Goal: Task Accomplishment & Management: Use online tool/utility

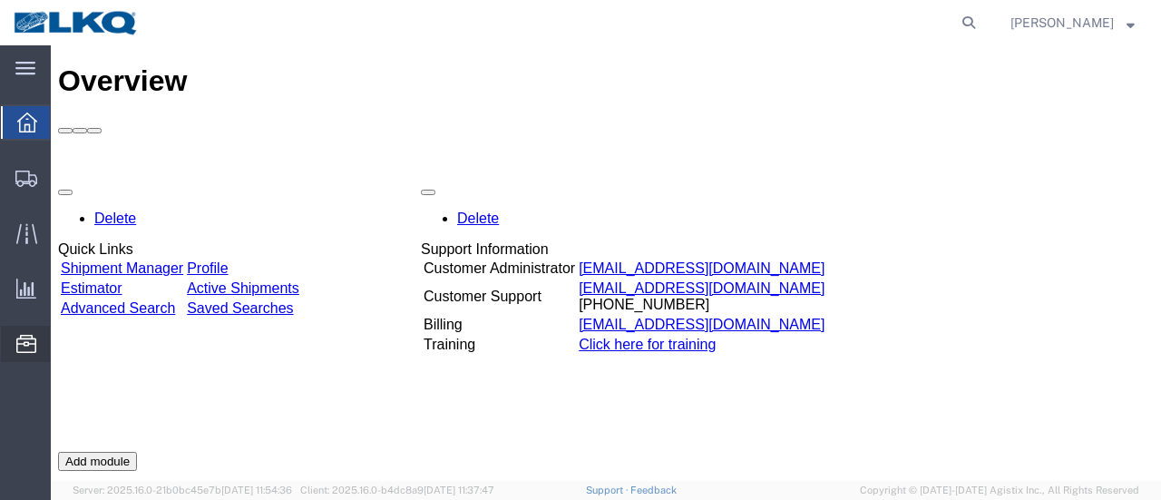
click at [0, 0] on span "Location Appointment" at bounding box center [0, 0] width 0 height 0
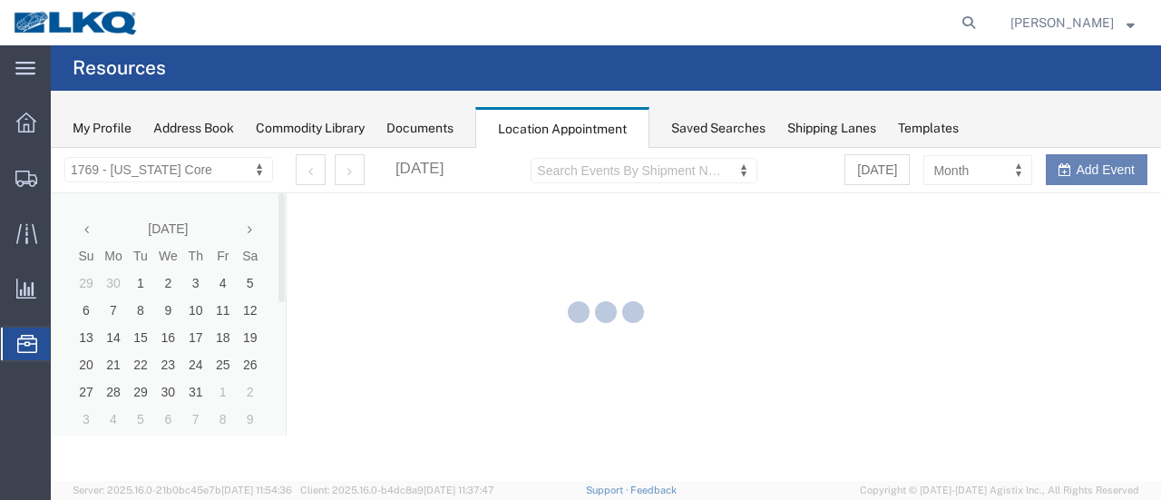
select select "28716"
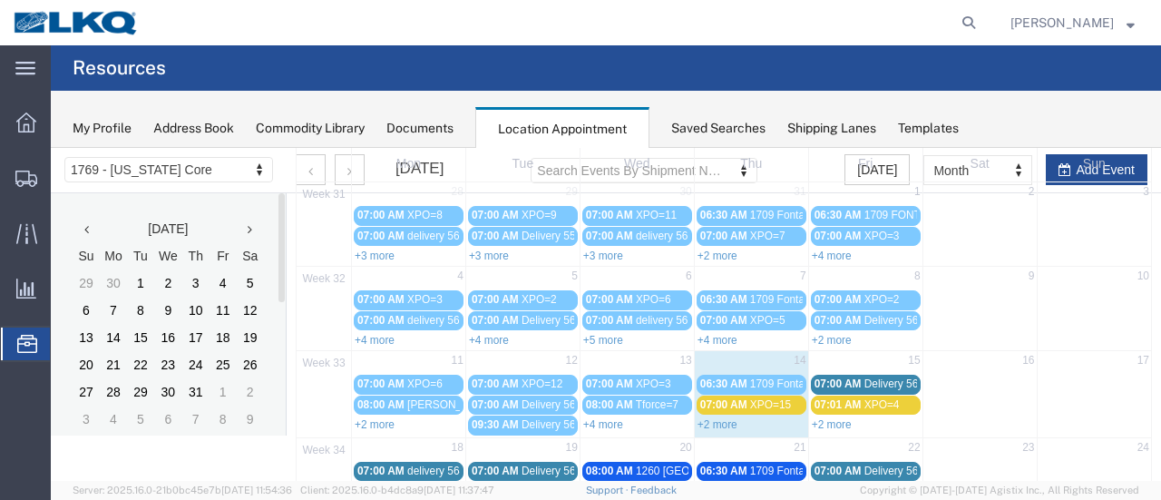
scroll to position [181, 0]
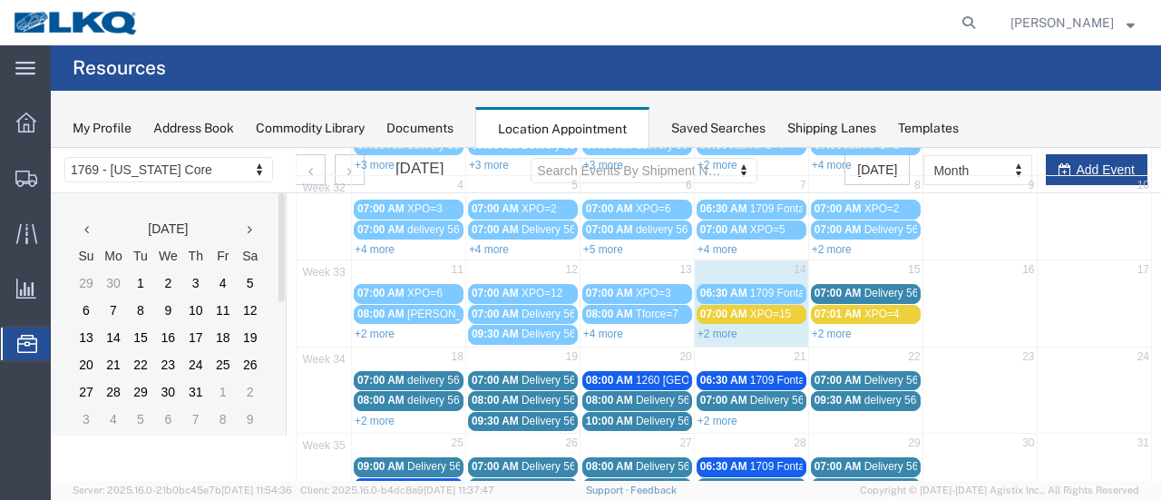
click at [812, 331] on link "+2 more" at bounding box center [832, 334] width 40 height 13
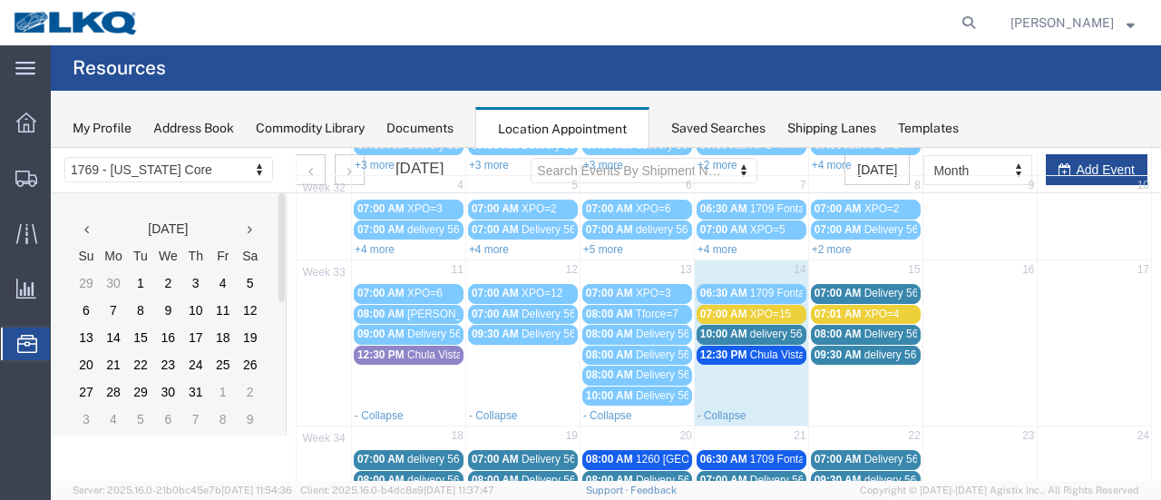
click at [829, 269] on td "15" at bounding box center [865, 271] width 114 height 23
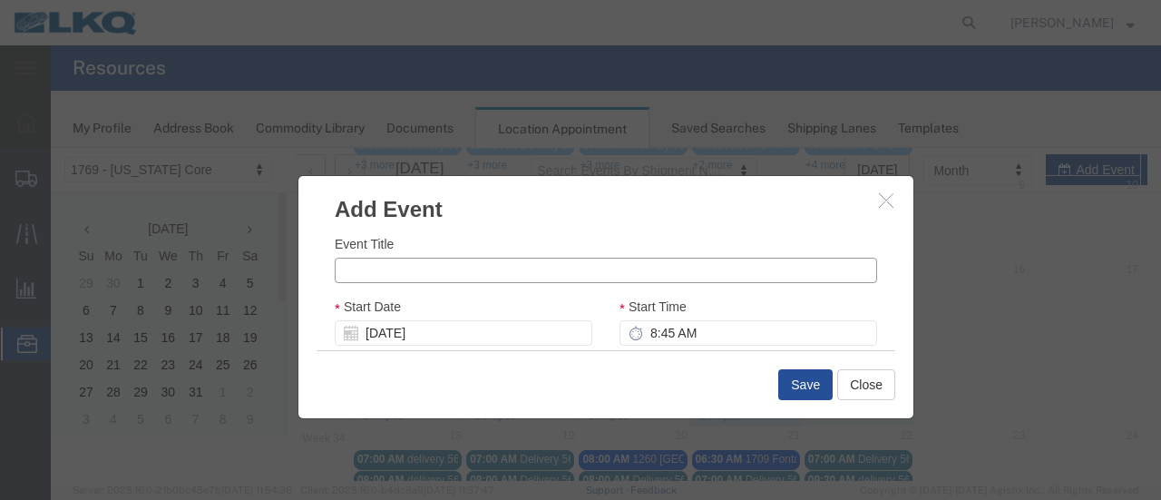
click at [484, 275] on input "Event Title" at bounding box center [606, 270] width 543 height 25
type input "e"
type input "[PERSON_NAME] = 1"
drag, startPoint x: 641, startPoint y: 335, endPoint x: 694, endPoint y: 348, distance: 55.2
click at [641, 334] on input "8:45 AM" at bounding box center [749, 332] width 258 height 25
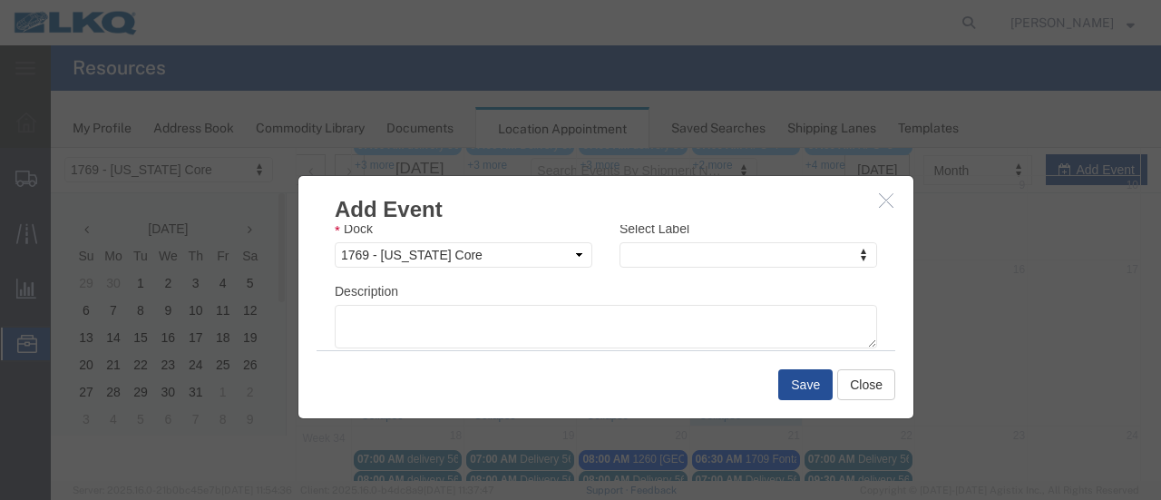
scroll to position [289, 0]
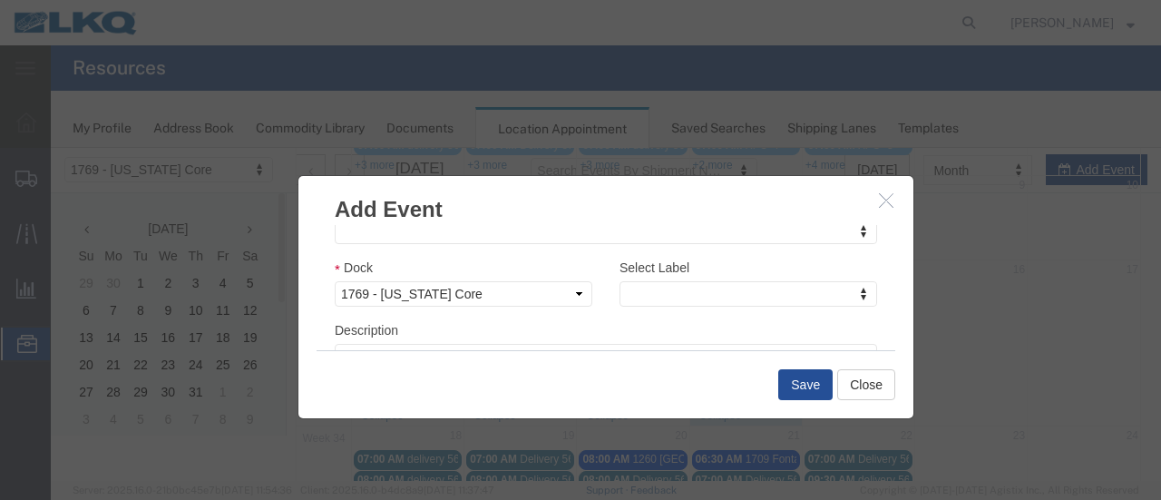
type input "8:00 AM"
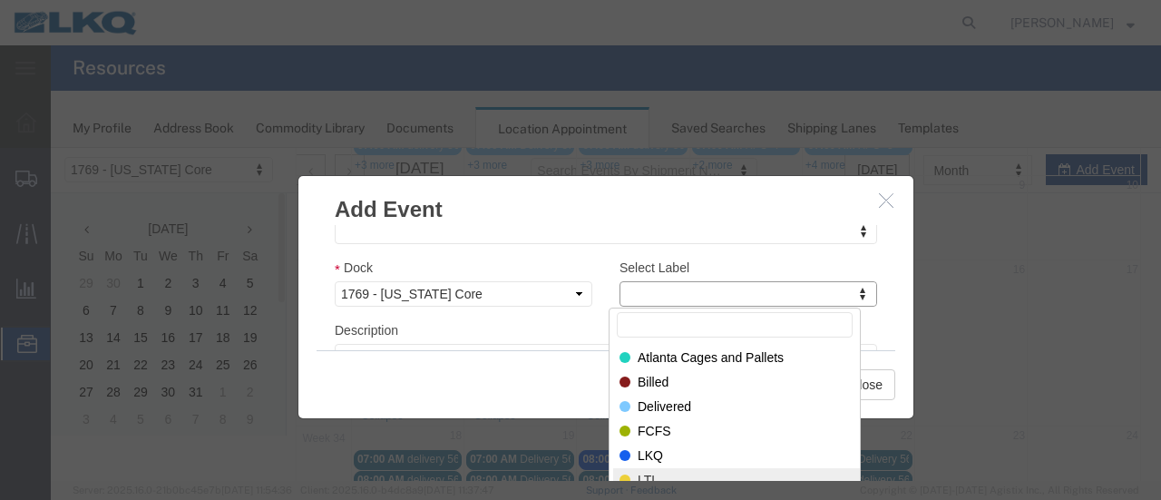
select select "25"
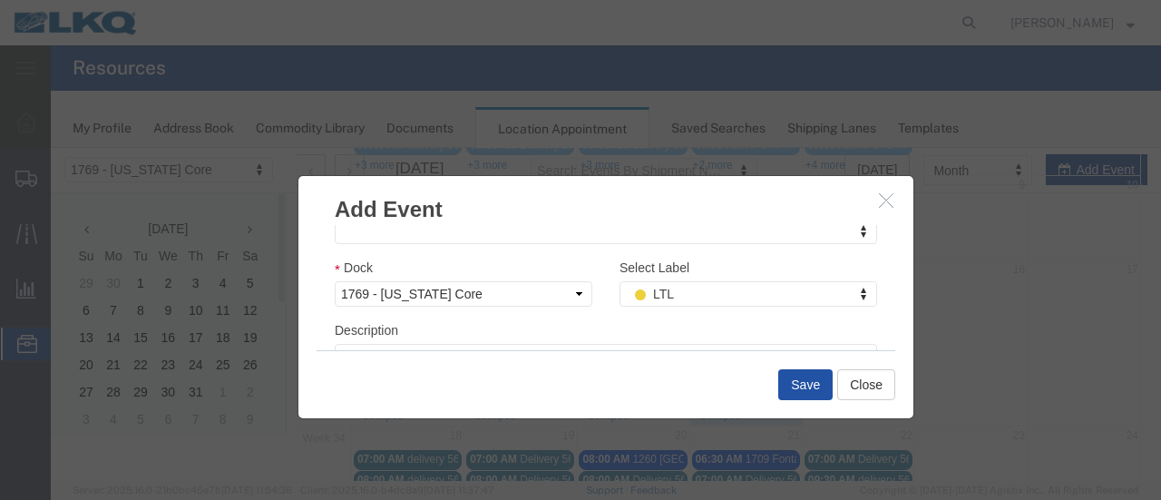
click at [789, 385] on button "Save" at bounding box center [805, 384] width 54 height 31
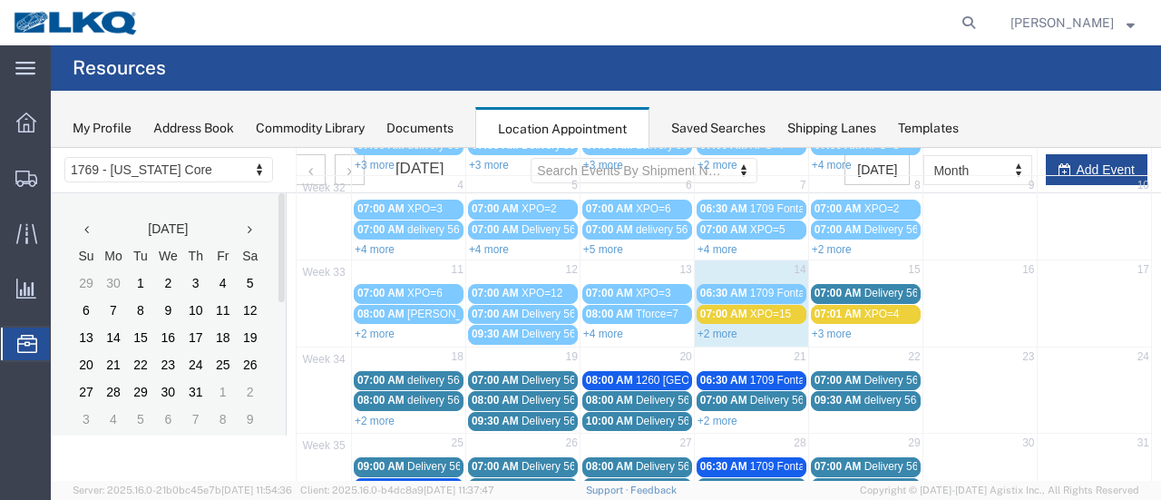
scroll to position [116, 0]
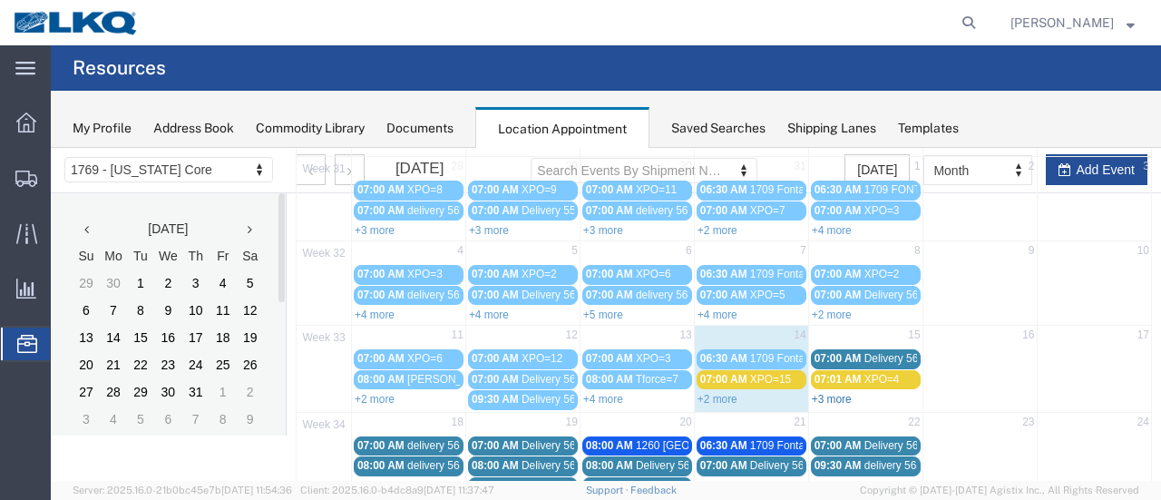
click at [827, 393] on link "+3 more" at bounding box center [832, 399] width 40 height 13
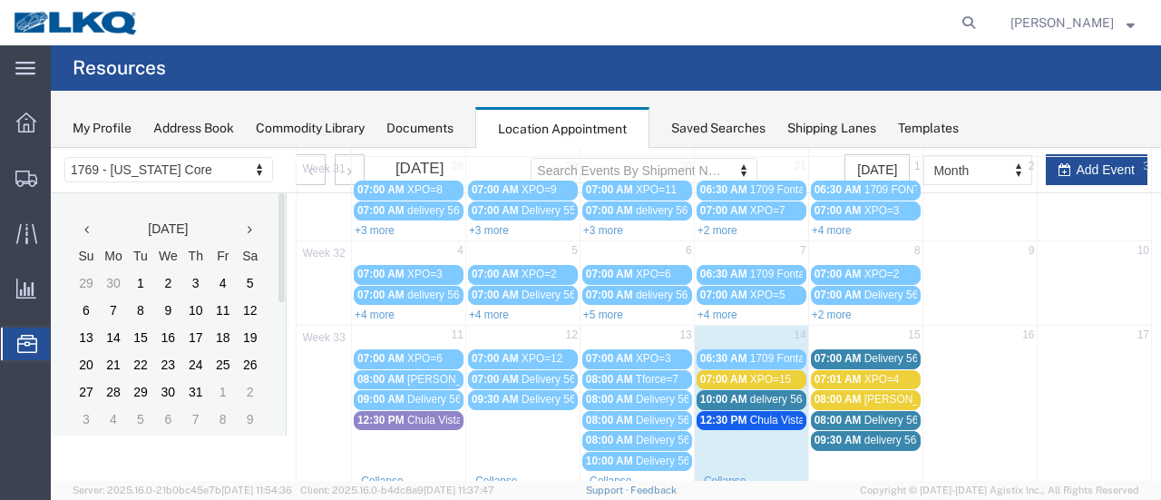
click at [704, 379] on span "07:00 AM" at bounding box center [723, 379] width 47 height 13
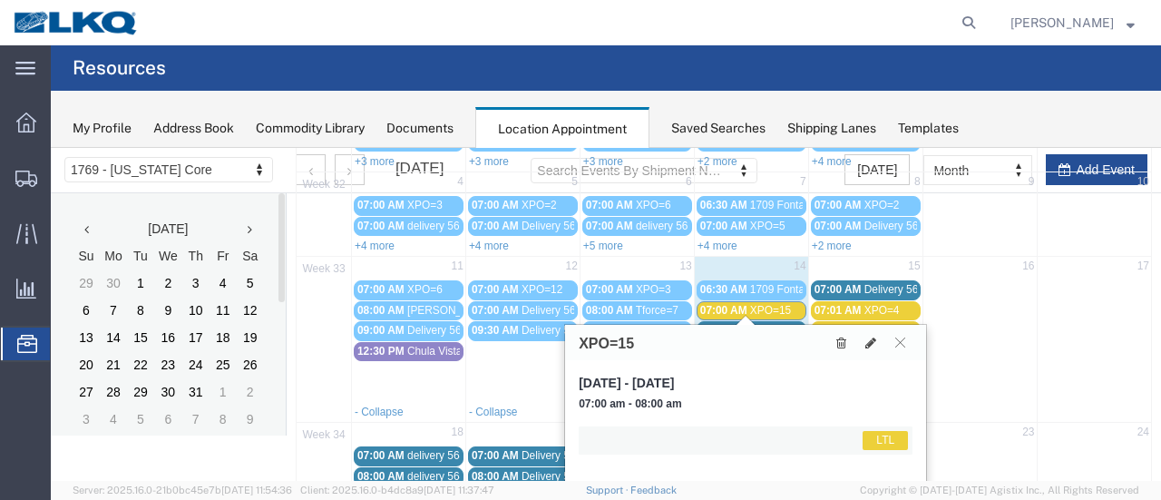
scroll to position [298, 0]
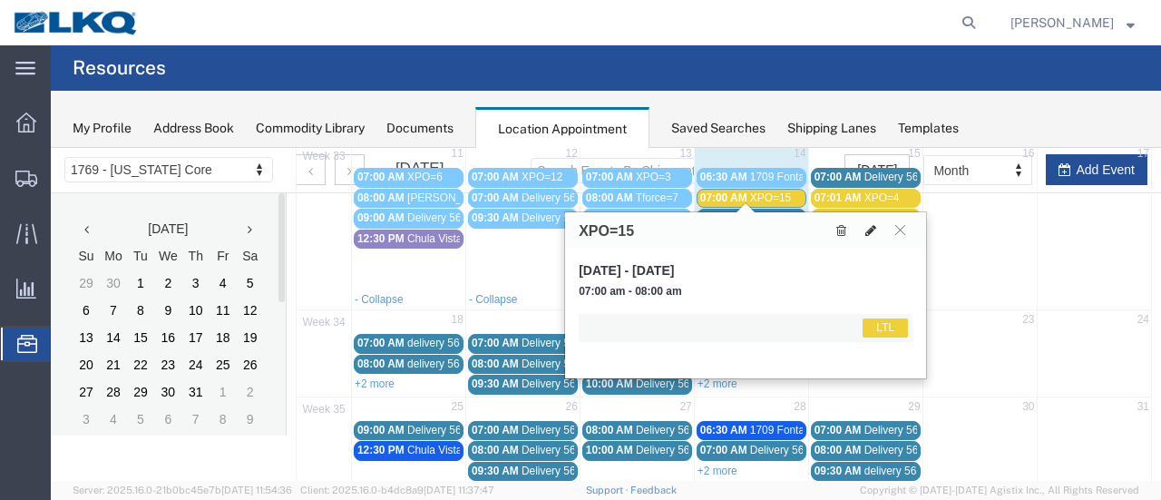
click at [869, 233] on icon at bounding box center [871, 230] width 11 height 13
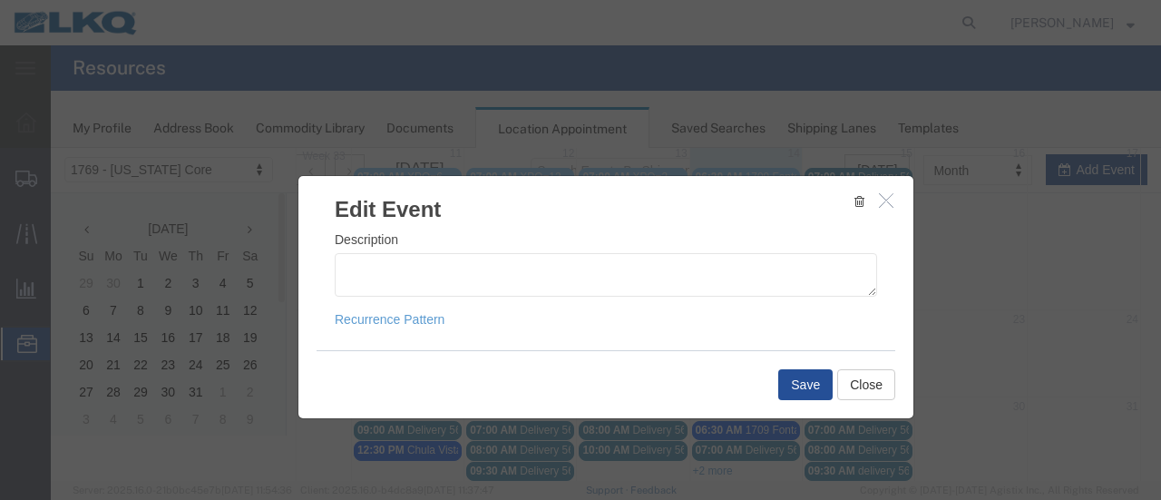
scroll to position [289, 0]
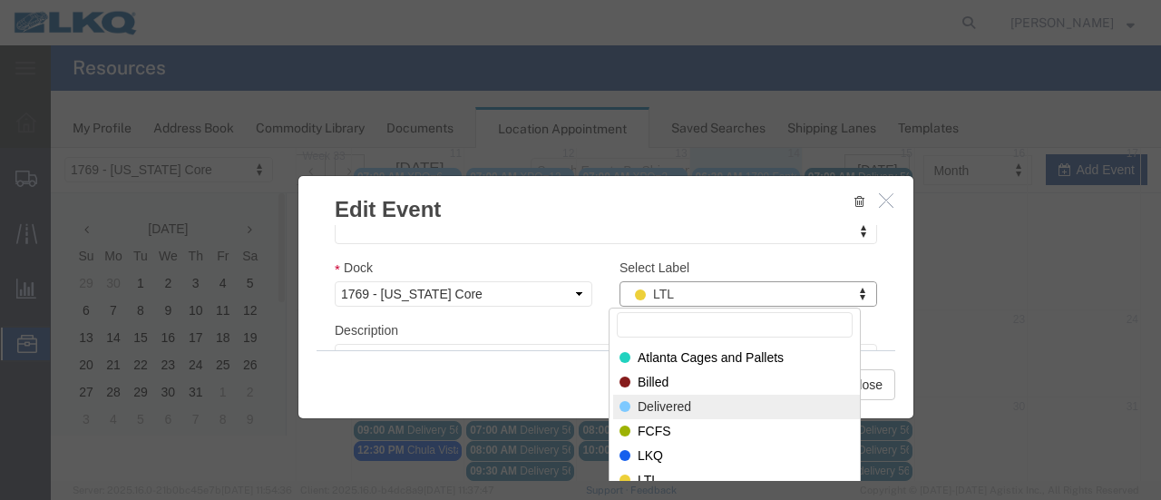
select select "40"
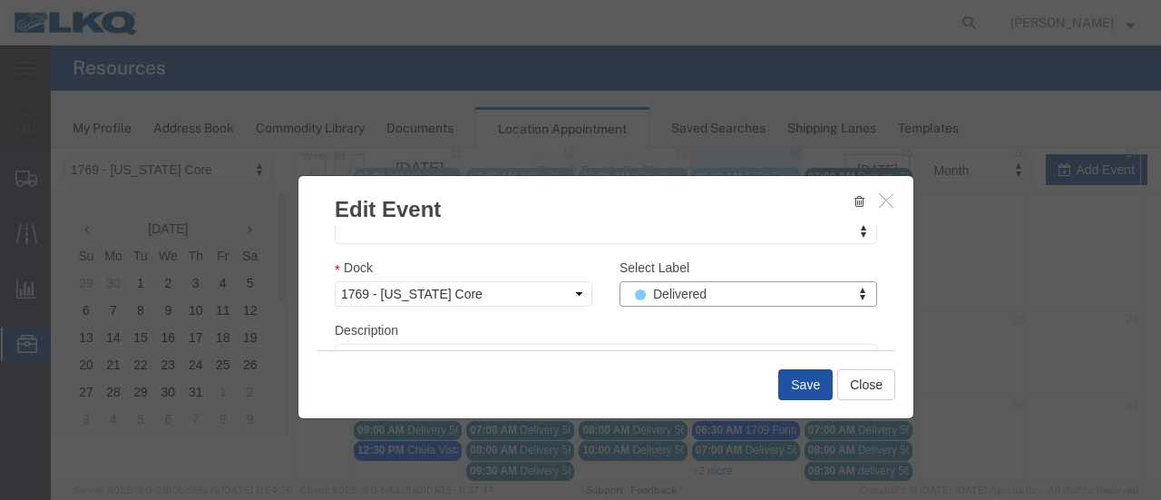
click at [812, 386] on button "Save" at bounding box center [805, 384] width 54 height 31
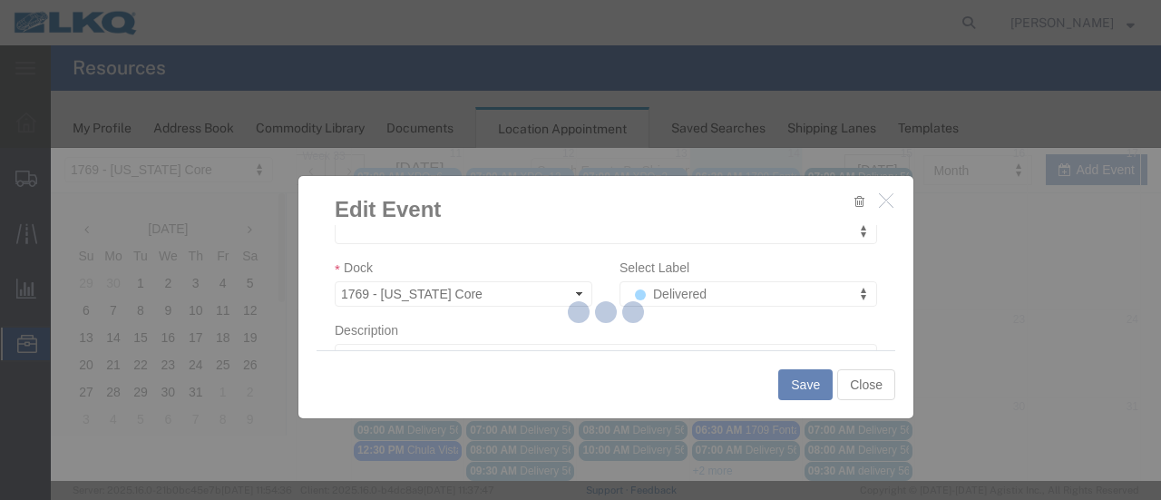
click at [795, 384] on div at bounding box center [606, 314] width 1110 height 333
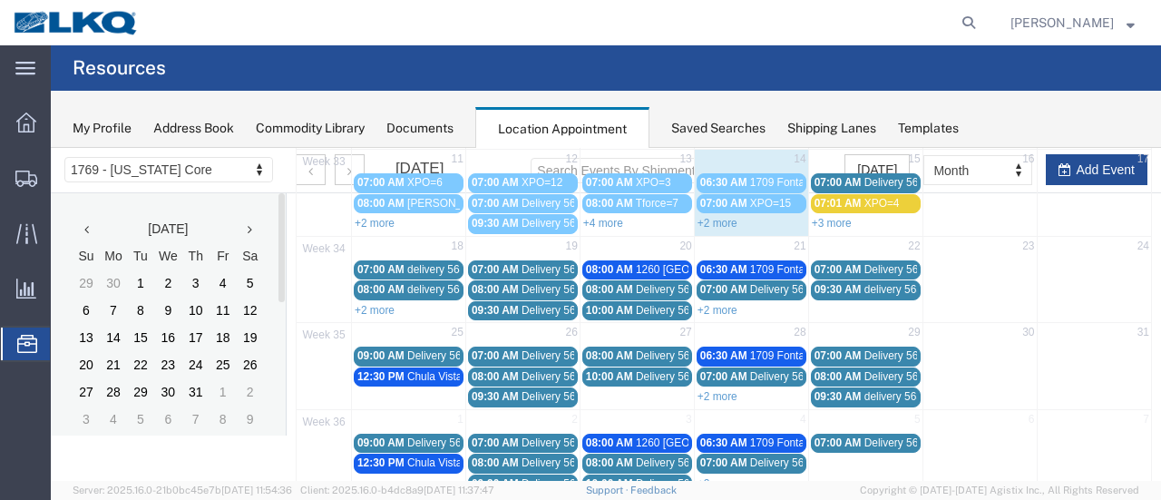
scroll to position [298, 0]
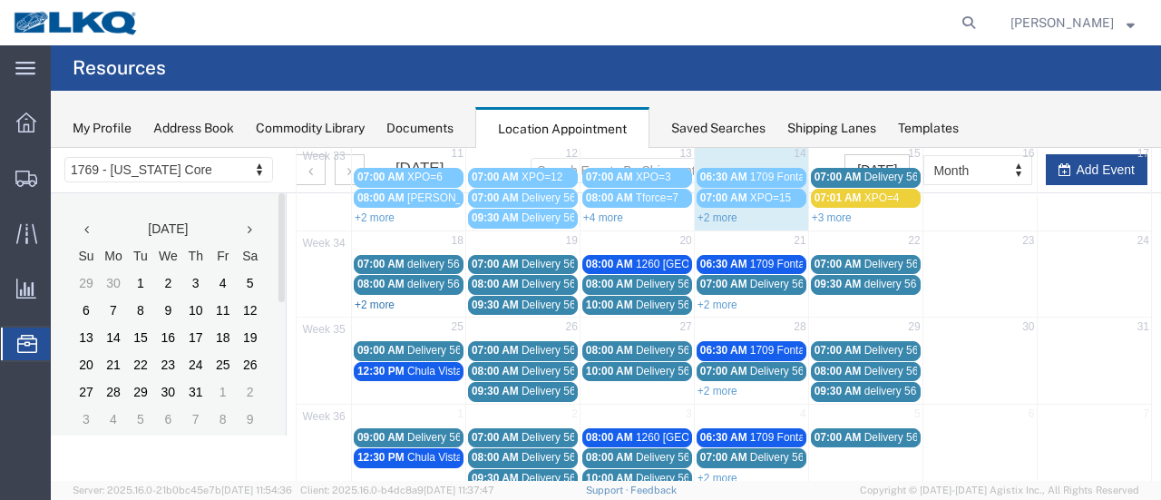
click at [381, 298] on link "+2 more" at bounding box center [375, 304] width 40 height 13
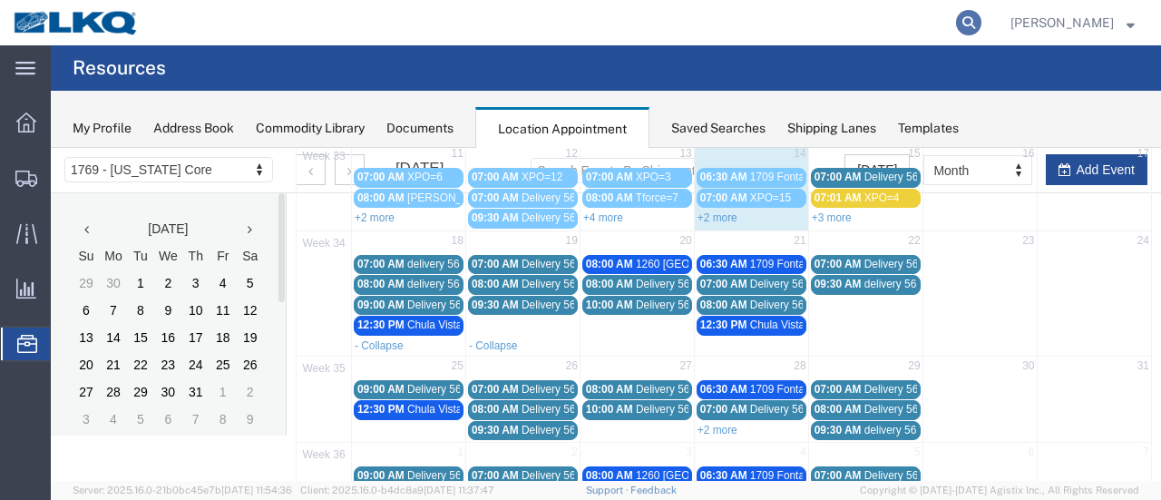
click at [982, 18] on icon at bounding box center [968, 22] width 25 height 25
paste input "56485076"
type input "56485076"
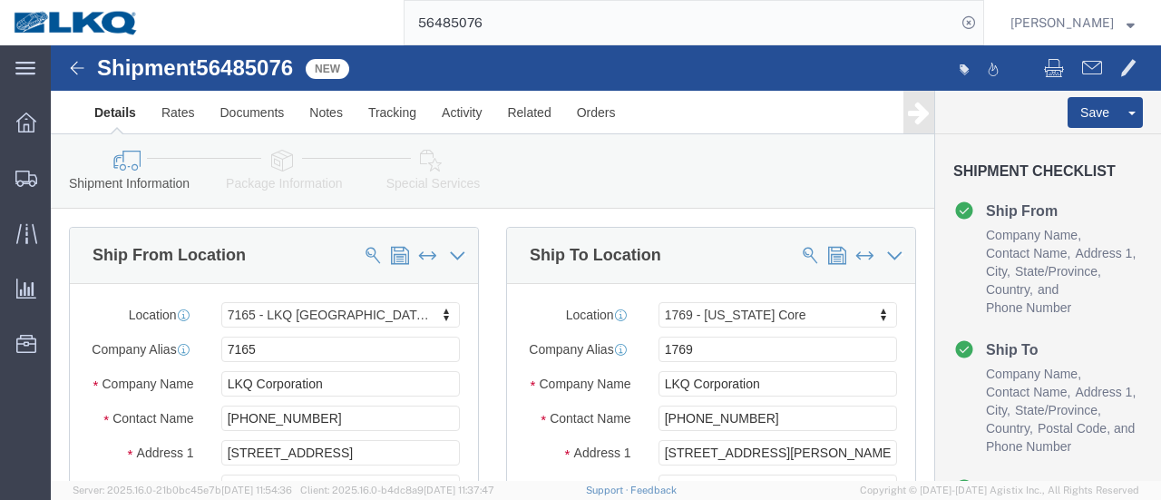
select select "28146"
select select "28716"
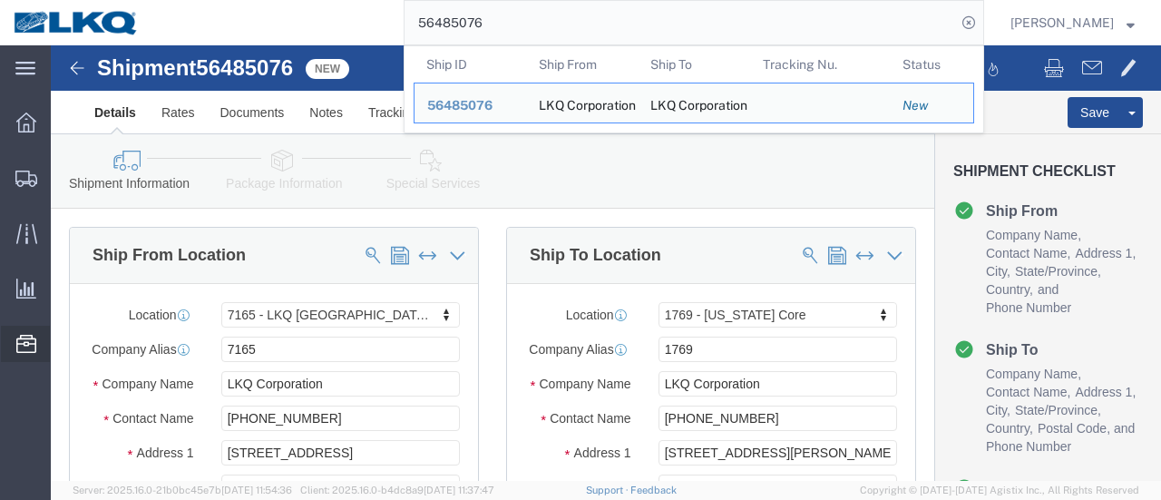
click at [0, 0] on span "Location Appointment" at bounding box center [0, 0] width 0 height 0
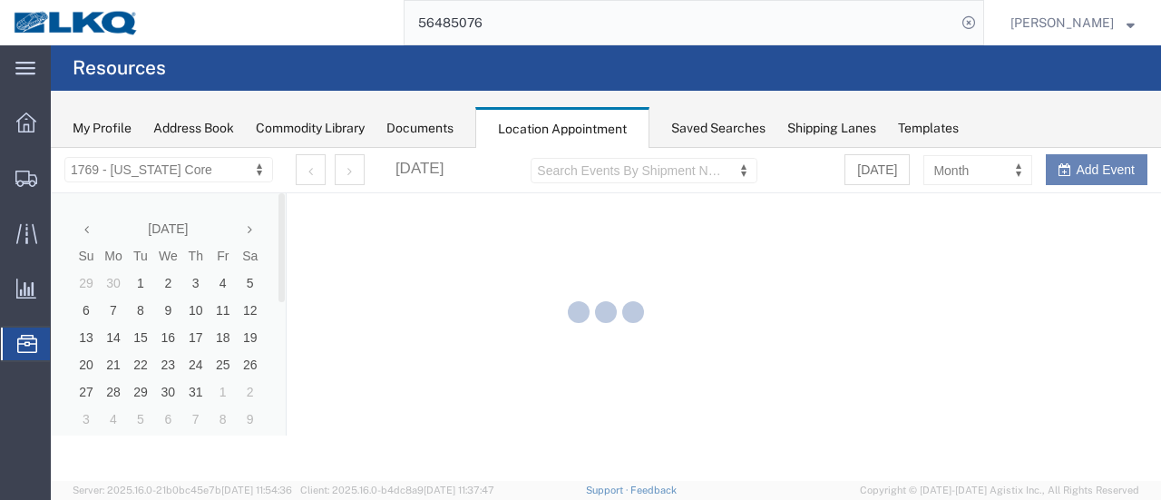
select select "28716"
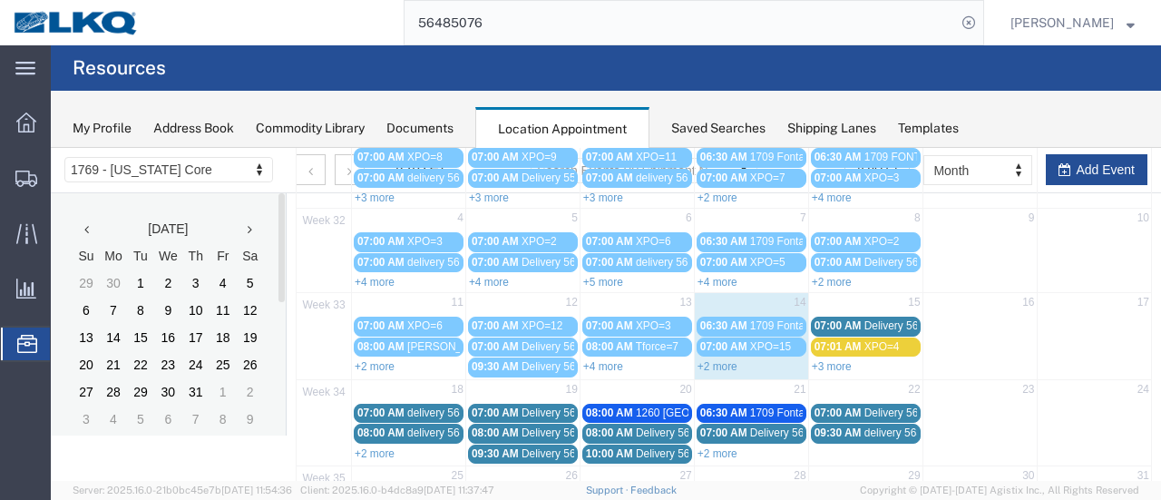
scroll to position [272, 0]
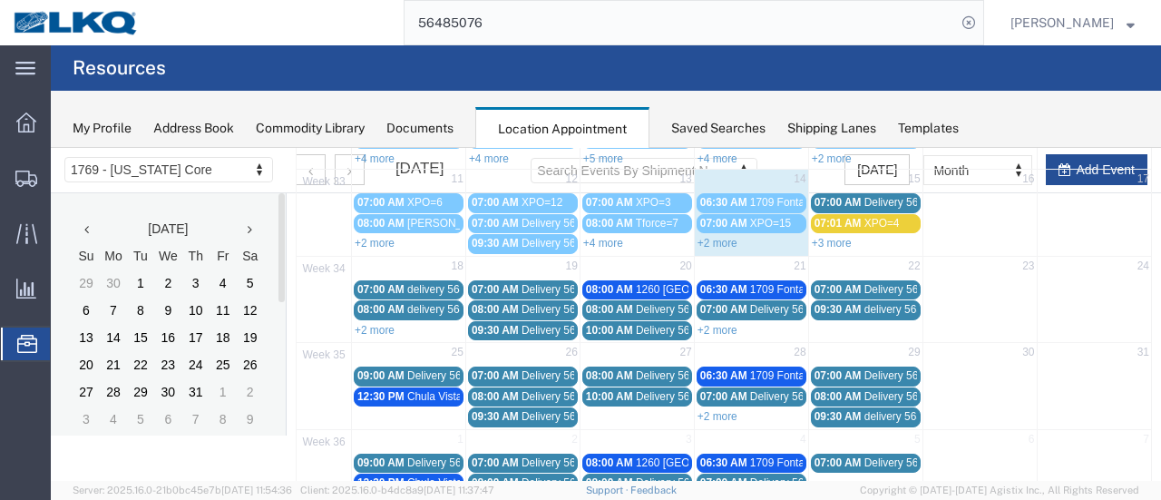
click at [368, 324] on link "+2 more" at bounding box center [375, 330] width 40 height 13
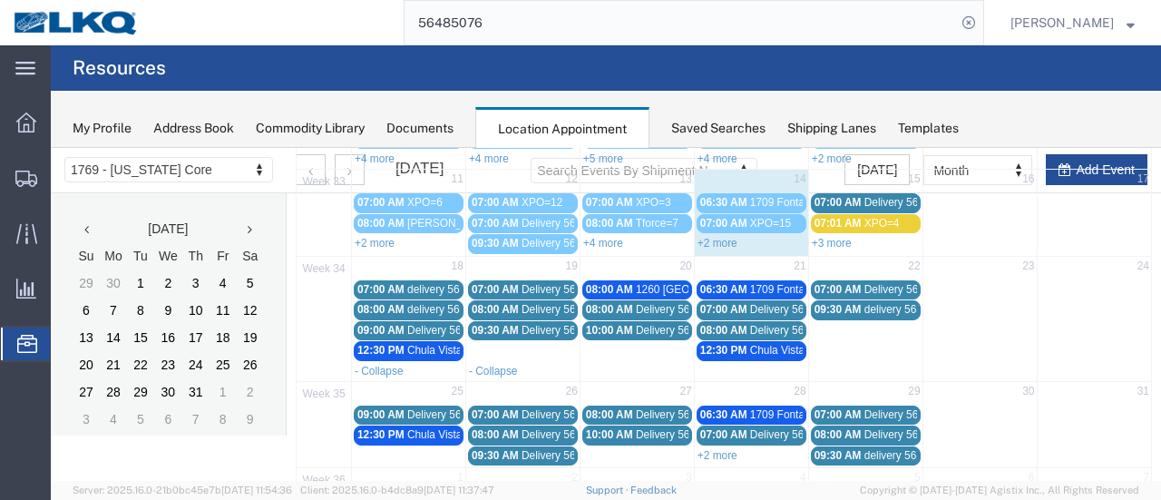
click at [394, 324] on span "09:00 AM" at bounding box center [380, 330] width 47 height 13
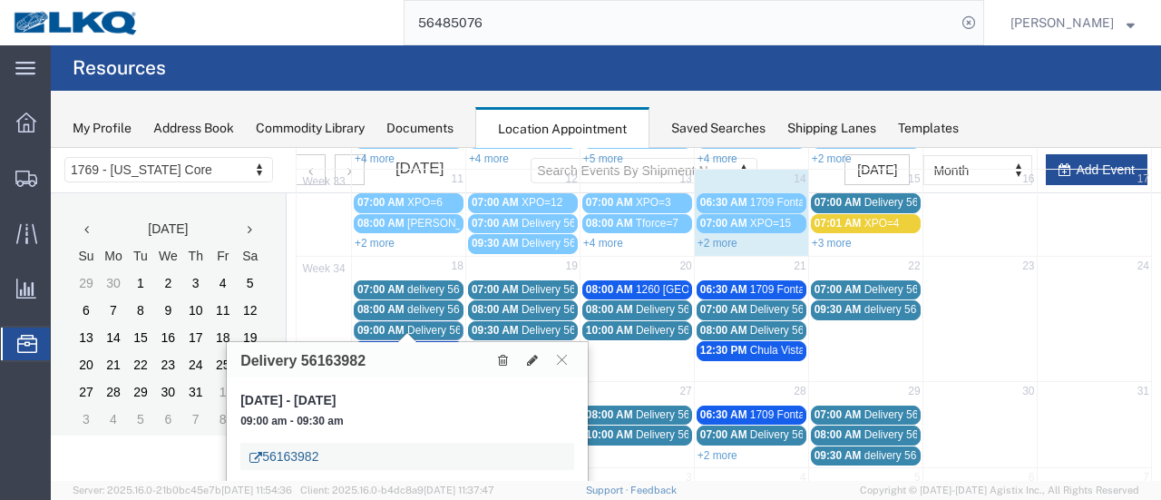
click at [294, 462] on link "56163982" at bounding box center [283, 456] width 69 height 18
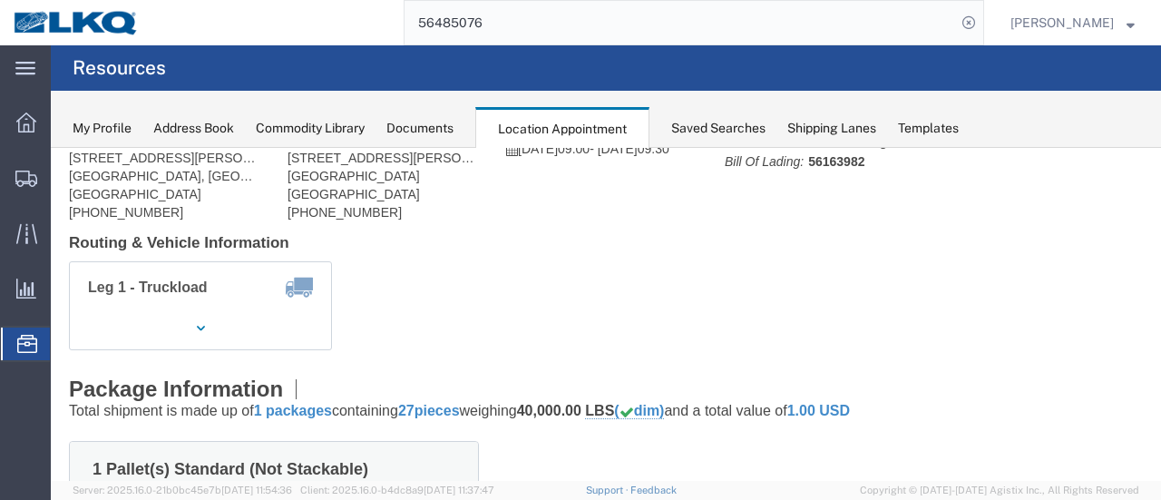
scroll to position [0, 0]
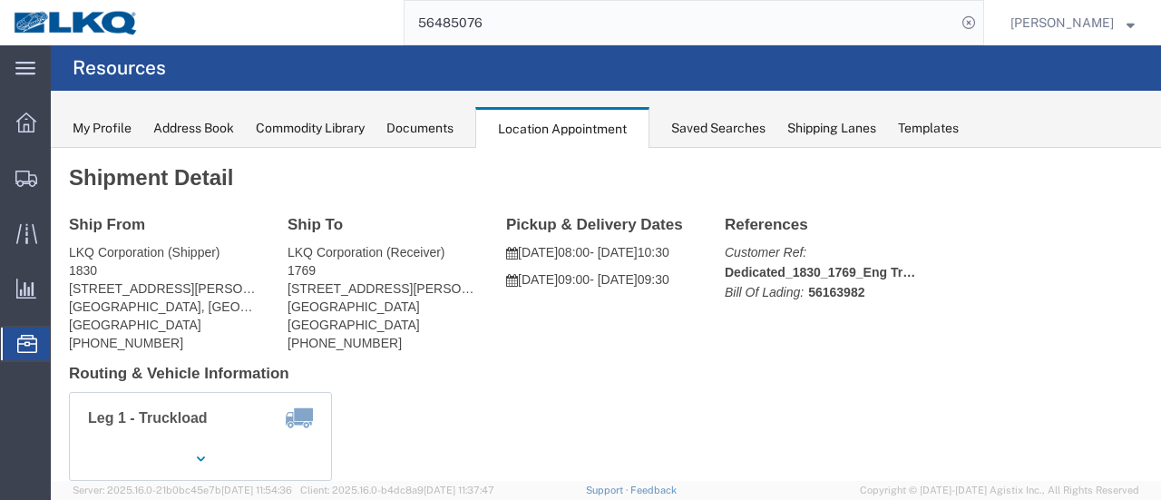
click at [0, 0] on span "Location Appointment" at bounding box center [0, 0] width 0 height 0
click at [395, 128] on div "Documents" at bounding box center [419, 128] width 67 height 19
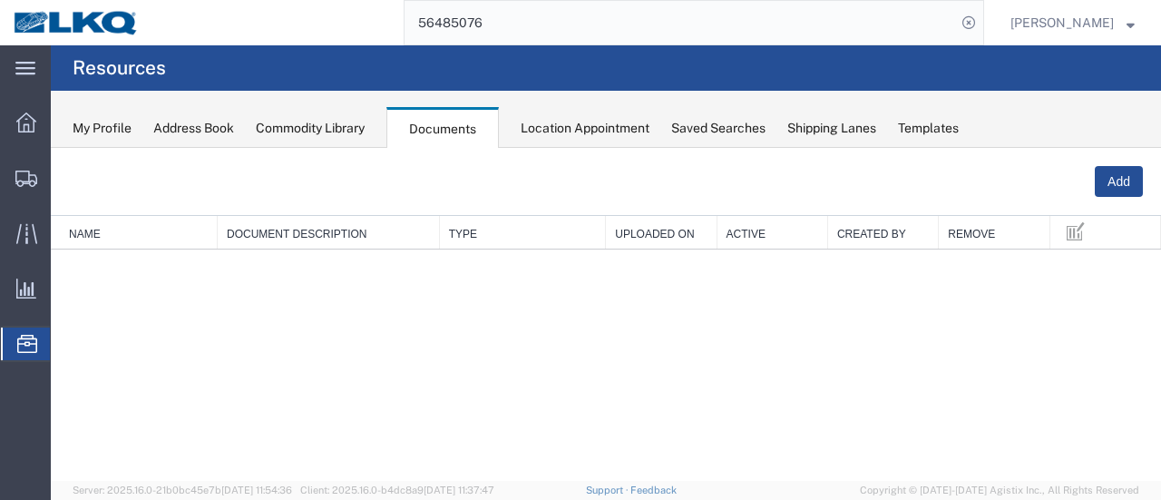
drag, startPoint x: 557, startPoint y: 132, endPoint x: 563, endPoint y: 121, distance: 12.6
click at [562, 121] on div "Location Appointment" at bounding box center [585, 128] width 129 height 19
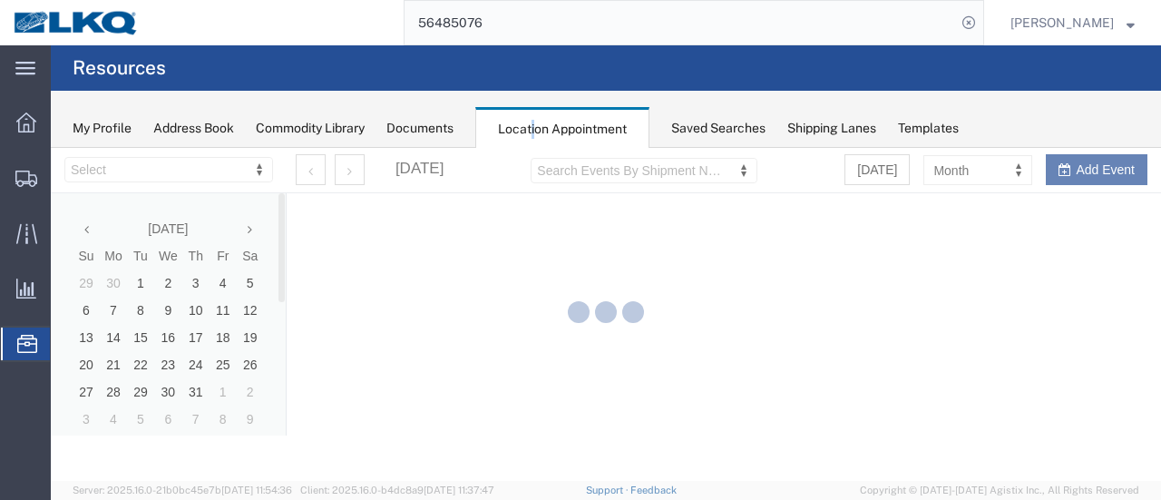
select select "28716"
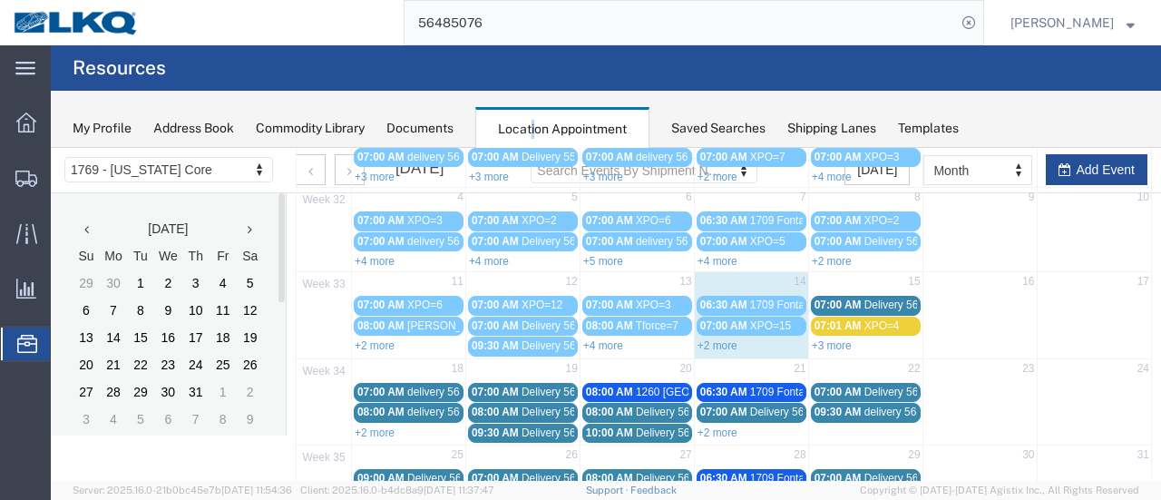
scroll to position [272, 0]
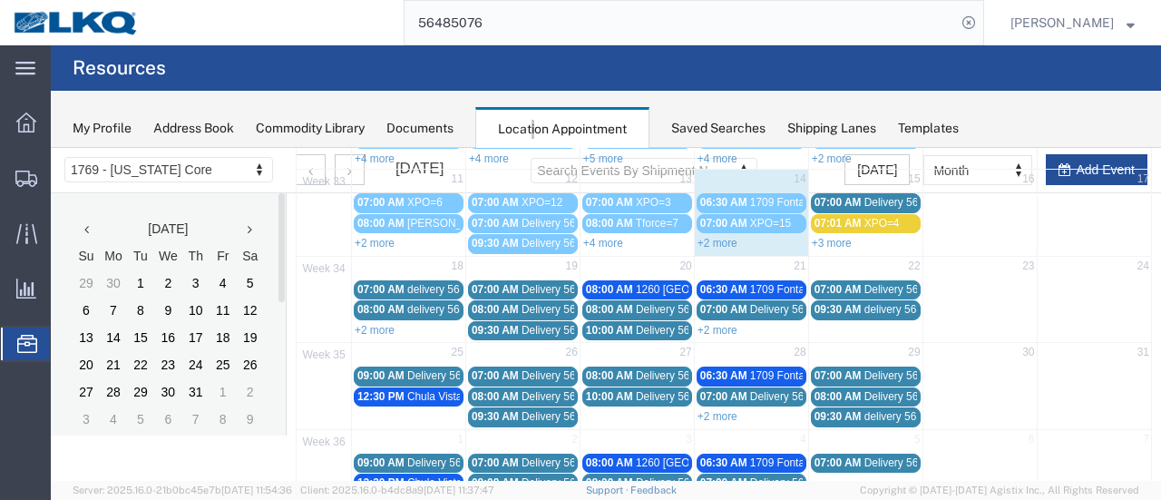
click at [377, 324] on link "+2 more" at bounding box center [375, 330] width 40 height 13
